Goal: Find specific page/section: Find specific page/section

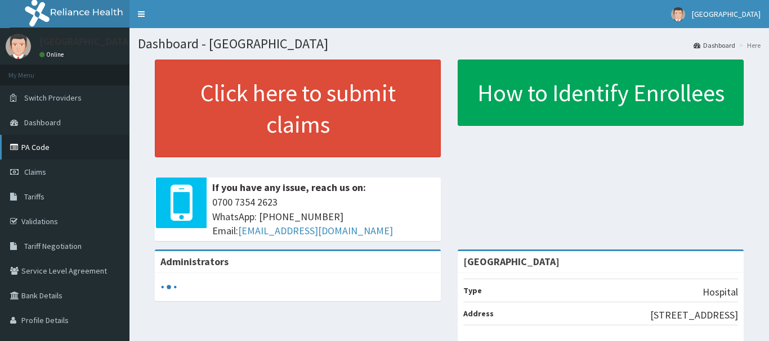
click at [87, 149] on link "PA Code" at bounding box center [64, 147] width 129 height 25
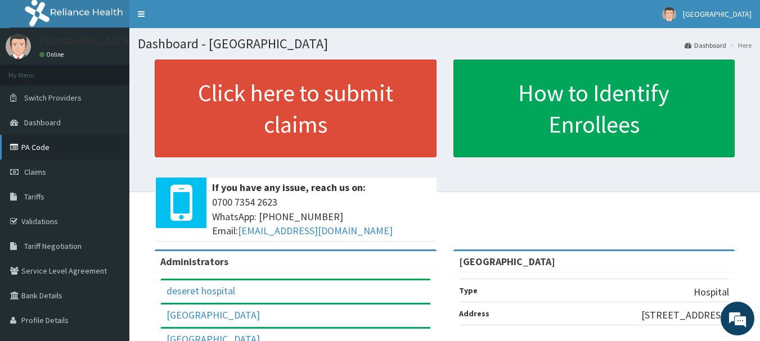
click at [62, 150] on link "PA Code" at bounding box center [64, 147] width 129 height 25
